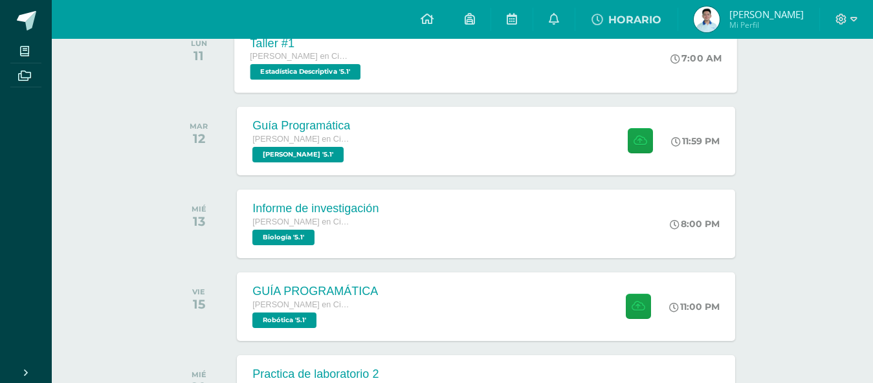
scroll to position [259, 0]
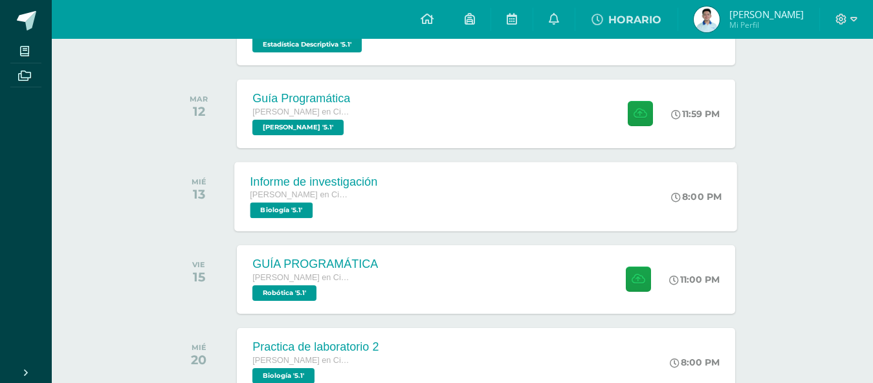
click at [501, 177] on div "Informe de investigación [PERSON_NAME] en Ciencias y Letras Biología '5.1' 8:00…" at bounding box center [486, 196] width 503 height 69
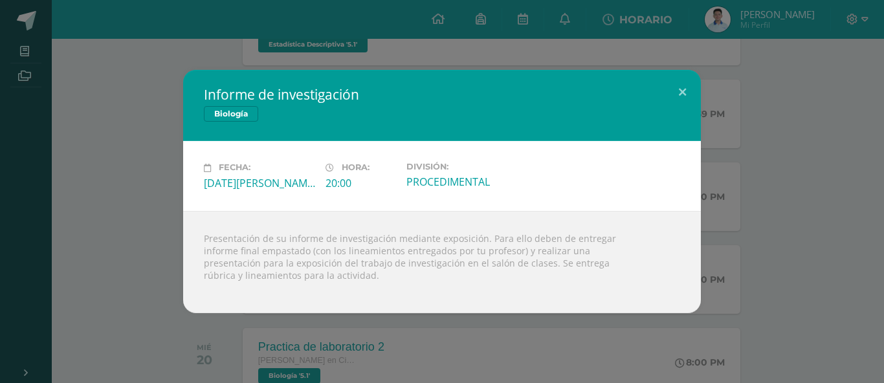
drag, startPoint x: 291, startPoint y: 168, endPoint x: 359, endPoint y: 169, distance: 68.6
click at [346, 168] on div "Fecha: [DATE][PERSON_NAME] Hora: 20:00 División: PROCEDIMENTAL" at bounding box center [442, 176] width 487 height 28
click at [372, 168] on label "Hora:" at bounding box center [361, 167] width 71 height 10
drag, startPoint x: 693, startPoint y: 82, endPoint x: 689, endPoint y: 94, distance: 12.1
click at [689, 94] on button at bounding box center [682, 92] width 37 height 44
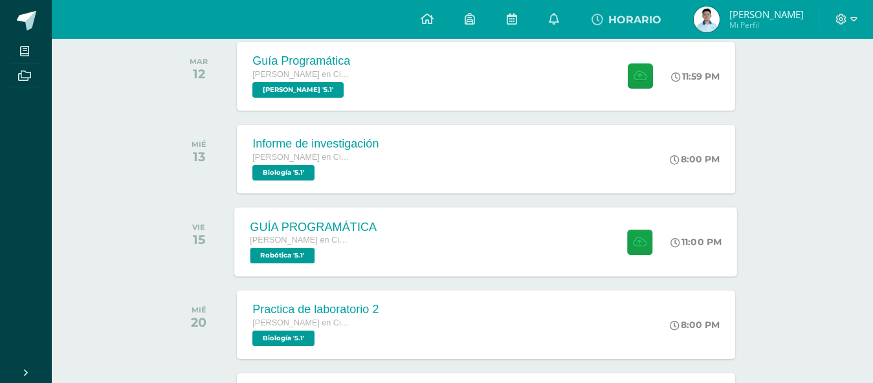
scroll to position [324, 0]
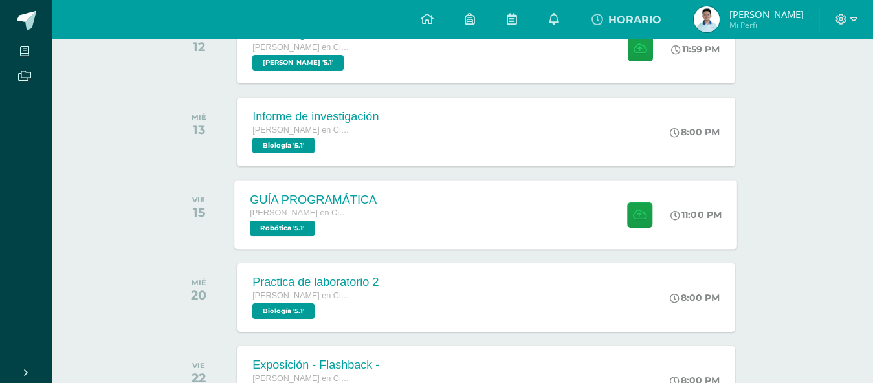
click at [386, 219] on div "GUÍA PROGRAMÁTICA [PERSON_NAME] en Ciencias y Letras Robótica '5.1'" at bounding box center [314, 214] width 158 height 69
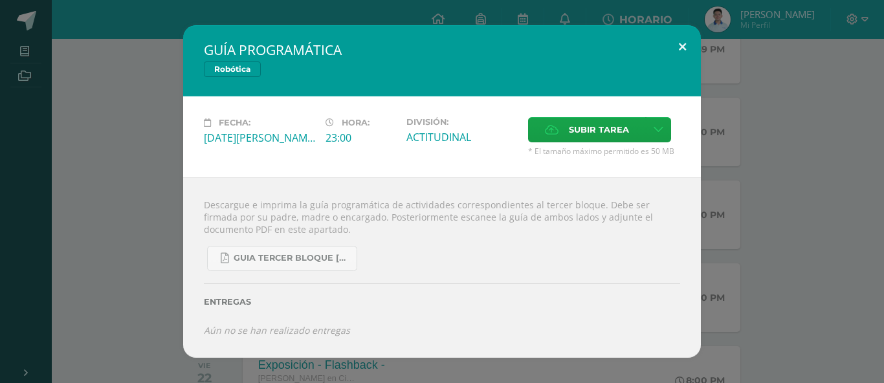
click at [674, 43] on button at bounding box center [682, 47] width 37 height 44
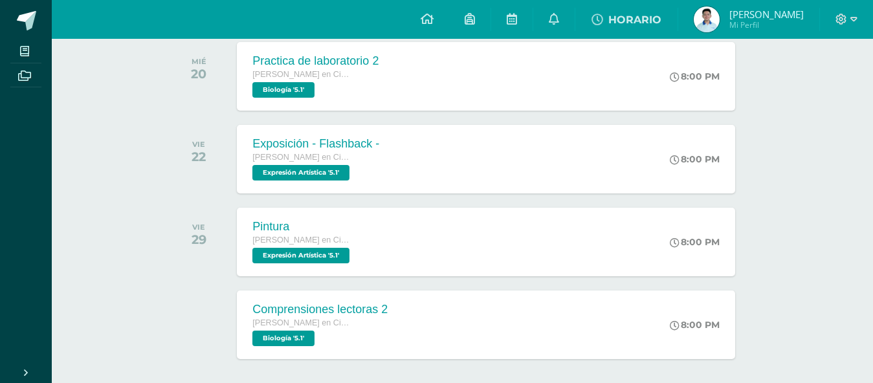
scroll to position [518, 0]
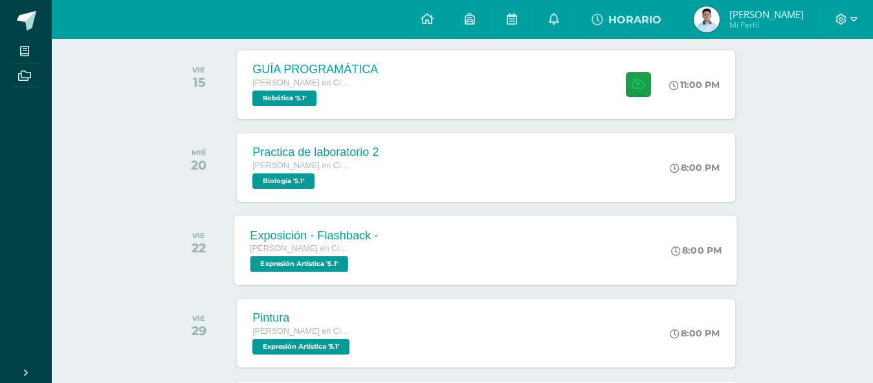
click at [449, 185] on div "Practica de laboratorio 2 [PERSON_NAME] en Ciencias y Letras Biología '5.1' 8:0…" at bounding box center [486, 167] width 498 height 69
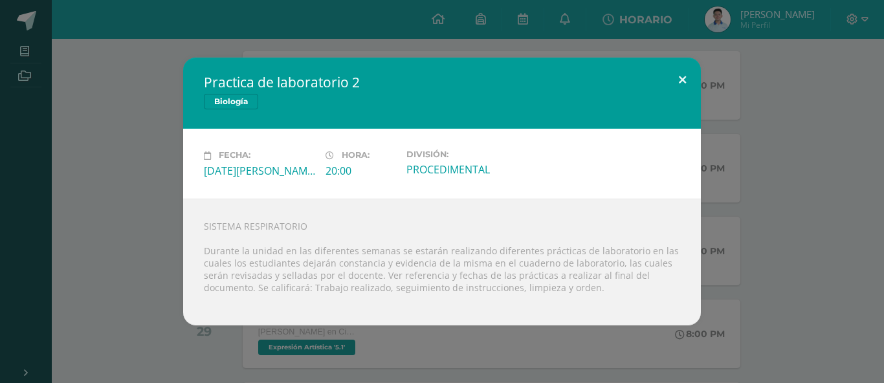
click at [679, 81] on button at bounding box center [682, 80] width 37 height 44
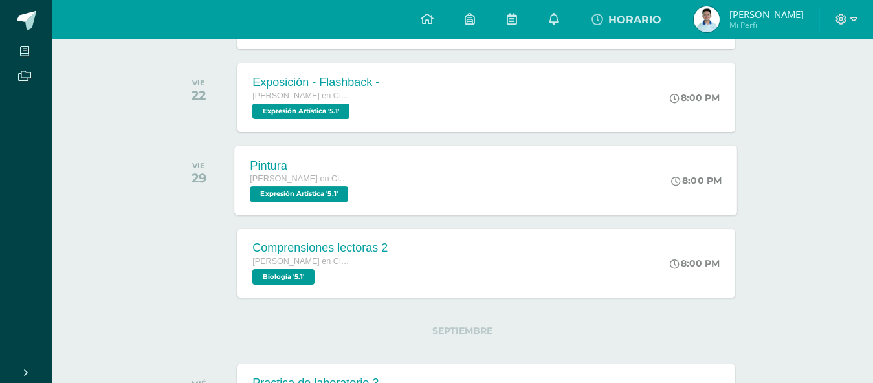
scroll to position [647, 0]
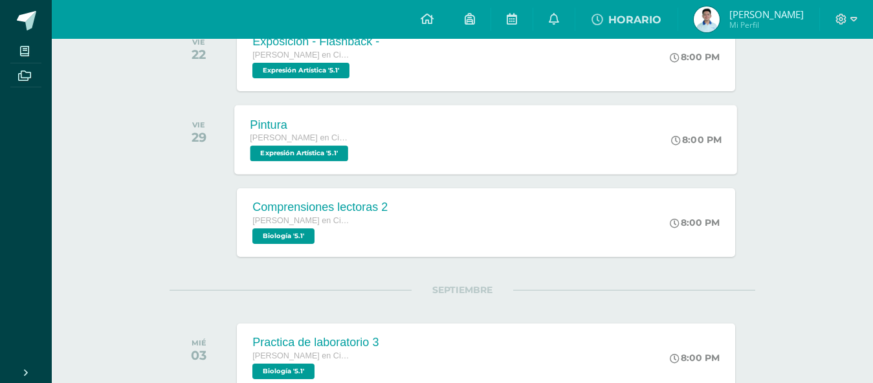
click at [429, 148] on div "Pintura [PERSON_NAME] en Ciencias y Letras Expresión Artística '5.1' 8:00 PM Pi…" at bounding box center [486, 139] width 503 height 69
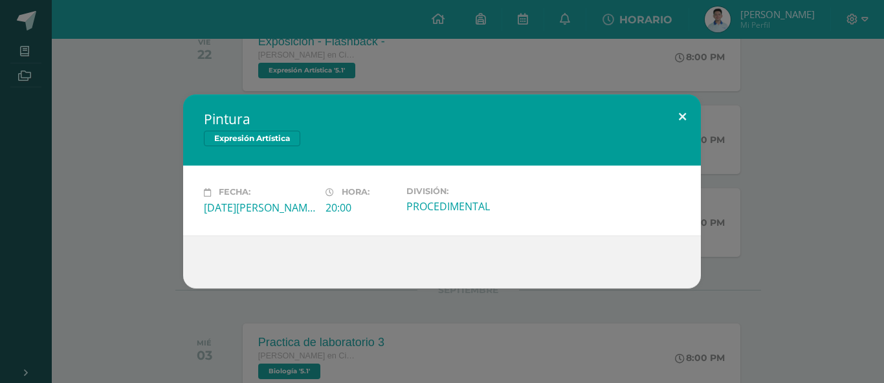
click at [673, 120] on button at bounding box center [682, 117] width 37 height 44
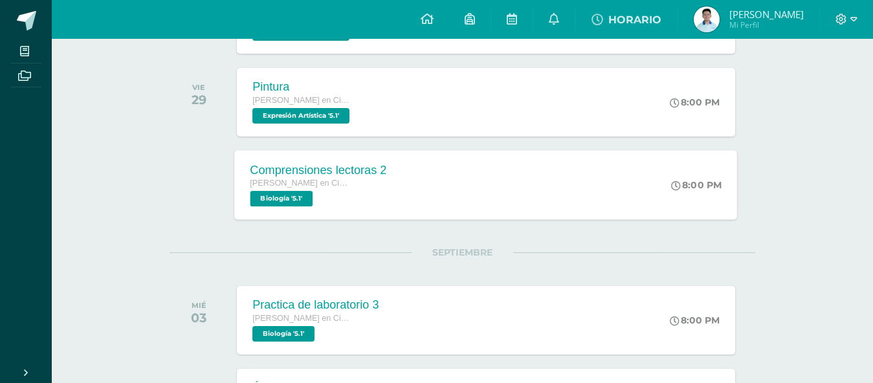
scroll to position [712, 0]
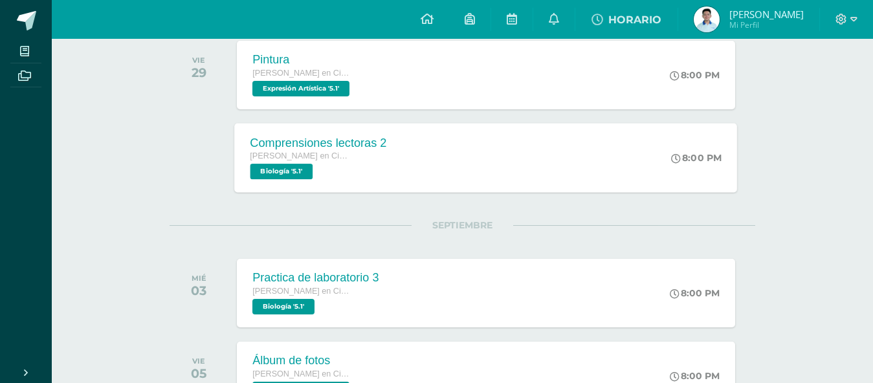
click at [479, 149] on div "Comprensiones lectoras 2 [PERSON_NAME] en Ciencias y Letras Biología '5.1' 8:00…" at bounding box center [486, 157] width 503 height 69
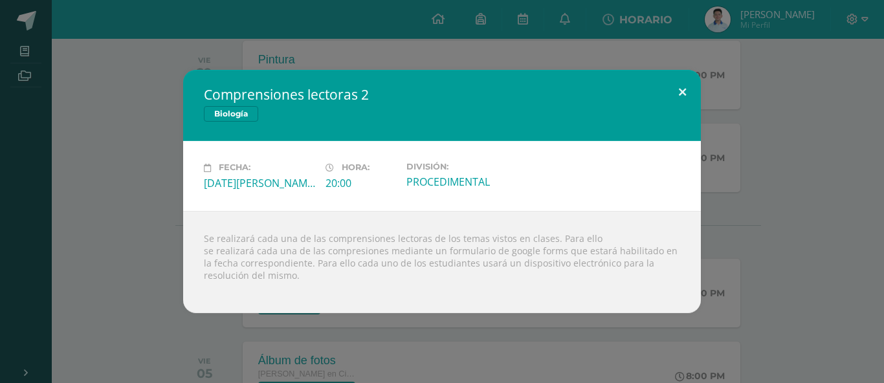
click at [671, 92] on button at bounding box center [682, 92] width 37 height 44
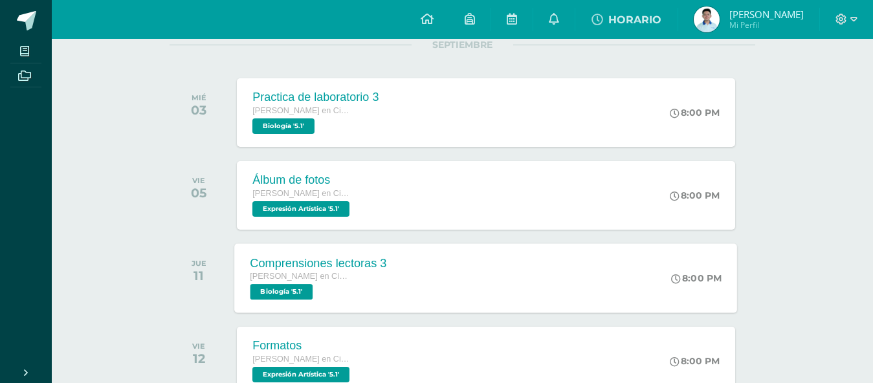
scroll to position [906, 0]
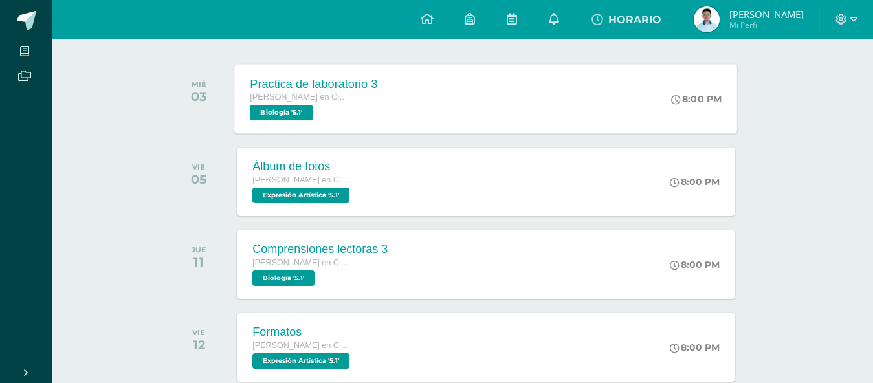
click at [611, 100] on div "Practica de laboratorio 3 [PERSON_NAME] en Ciencias y Letras Biología '5.1' 8:0…" at bounding box center [486, 98] width 503 height 69
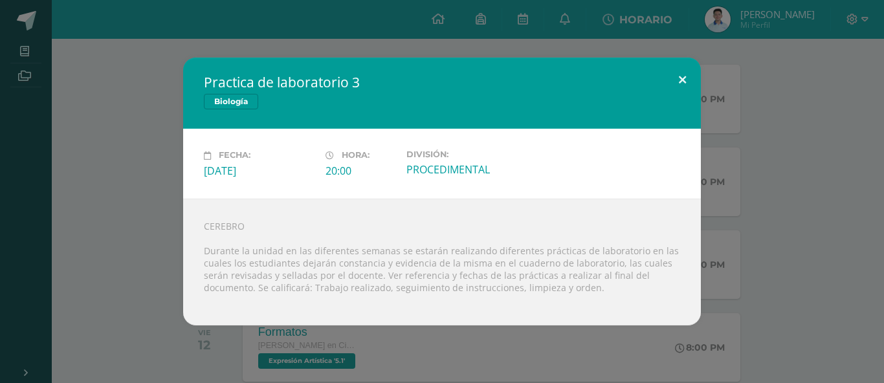
click at [687, 63] on button at bounding box center [682, 80] width 37 height 44
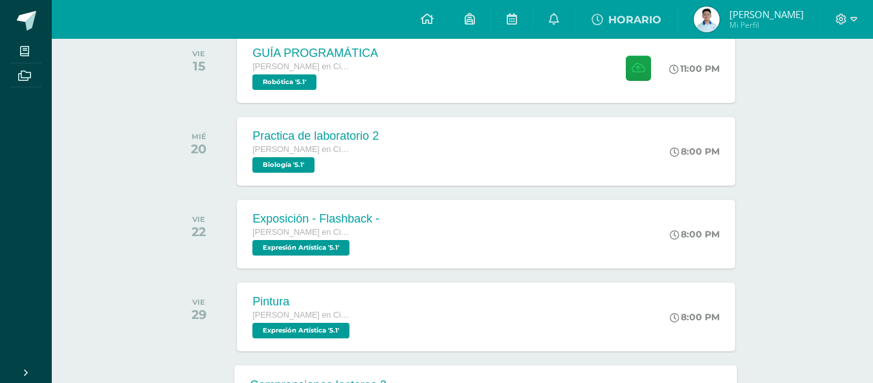
scroll to position [453, 0]
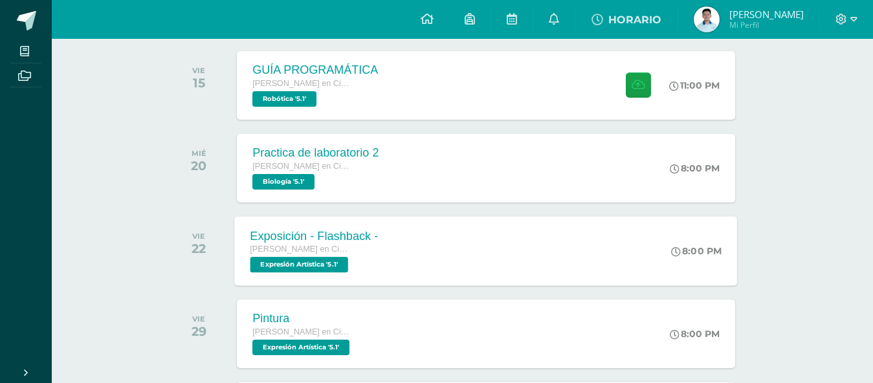
click at [348, 265] on span "Expresión Artística '5.1'" at bounding box center [300, 265] width 98 height 16
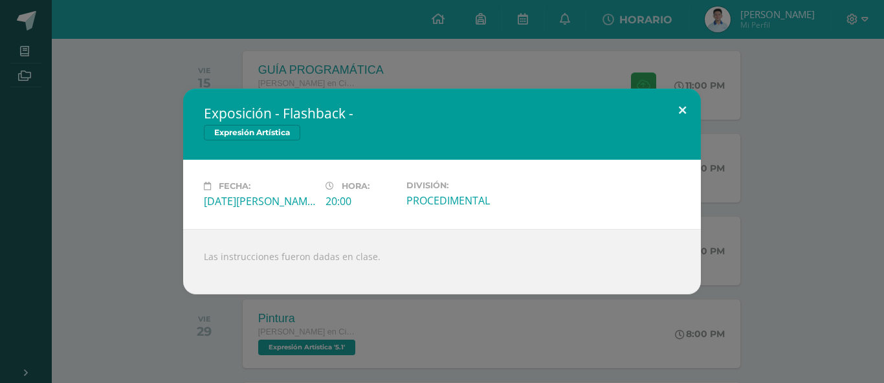
click at [669, 99] on button at bounding box center [682, 111] width 37 height 44
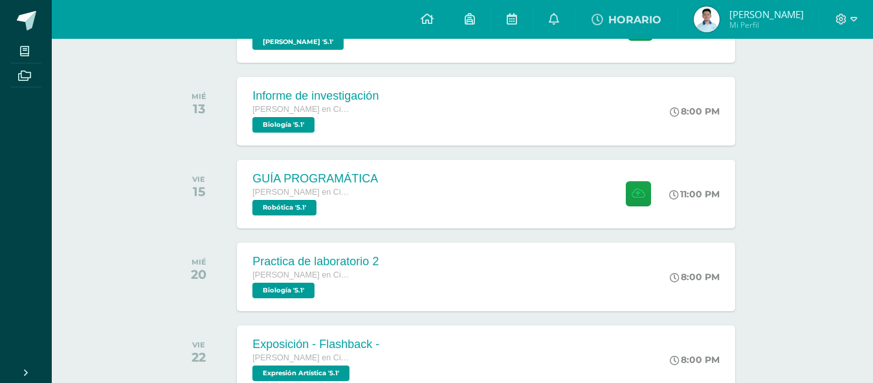
scroll to position [0, 0]
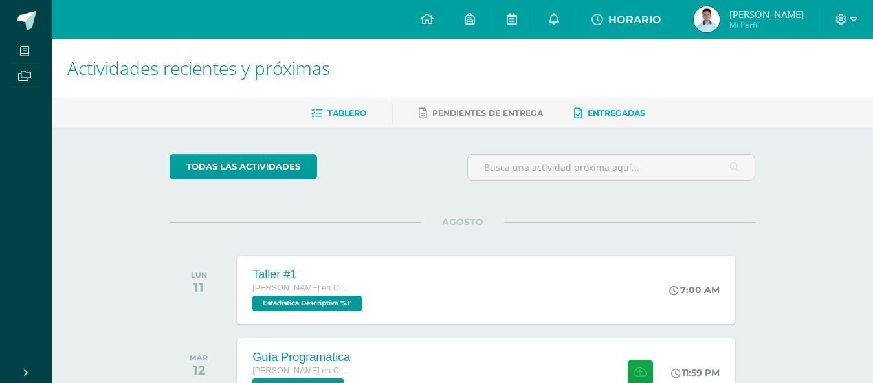
click at [601, 112] on span "Entregadas" at bounding box center [617, 113] width 58 height 10
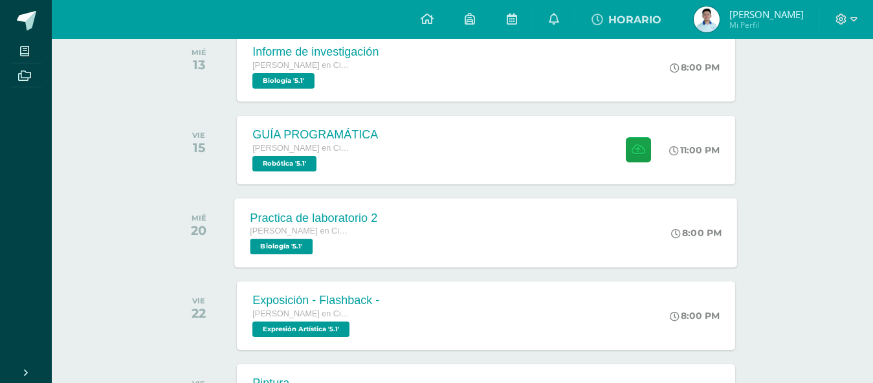
scroll to position [324, 0]
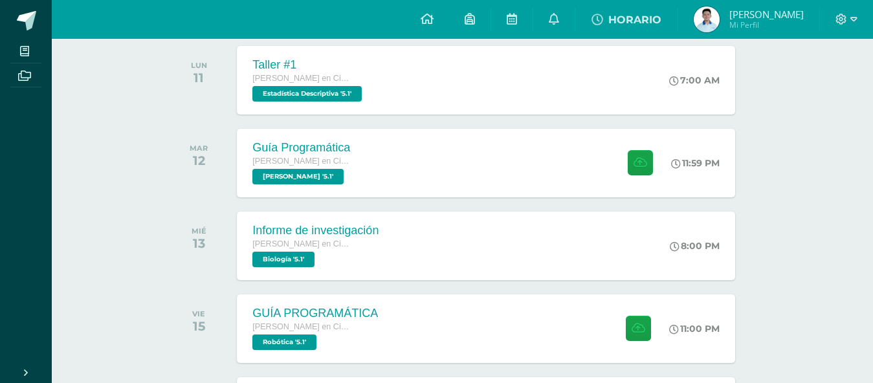
scroll to position [259, 0]
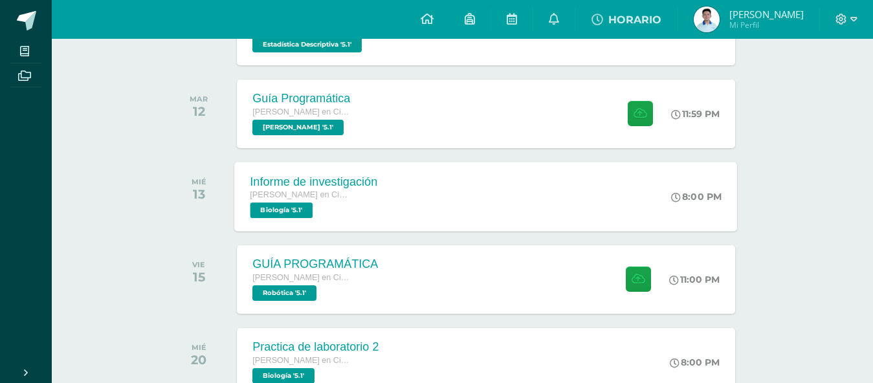
drag, startPoint x: 550, startPoint y: 165, endPoint x: 525, endPoint y: 170, distance: 25.0
click at [547, 164] on div "Informe de investigación [PERSON_NAME] en Ciencias y Letras Biología '5.1' 8:00…" at bounding box center [486, 196] width 503 height 69
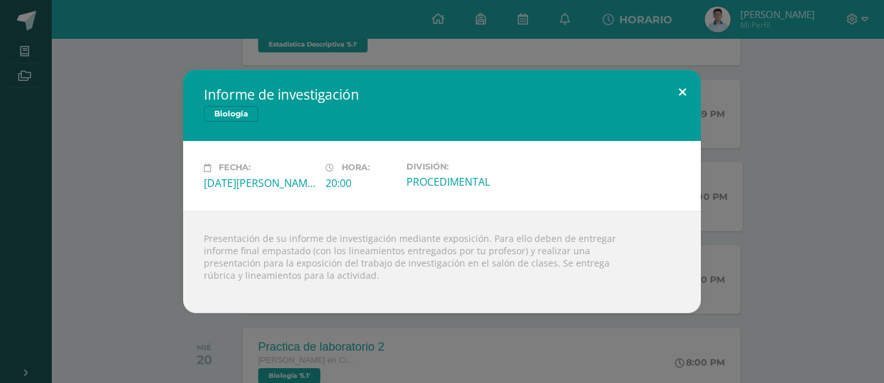
click at [691, 73] on button at bounding box center [682, 92] width 37 height 44
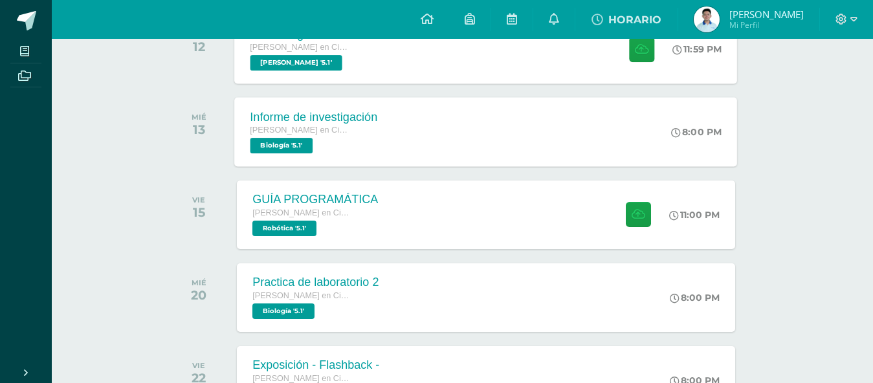
scroll to position [194, 0]
